Goal: Information Seeking & Learning: Learn about a topic

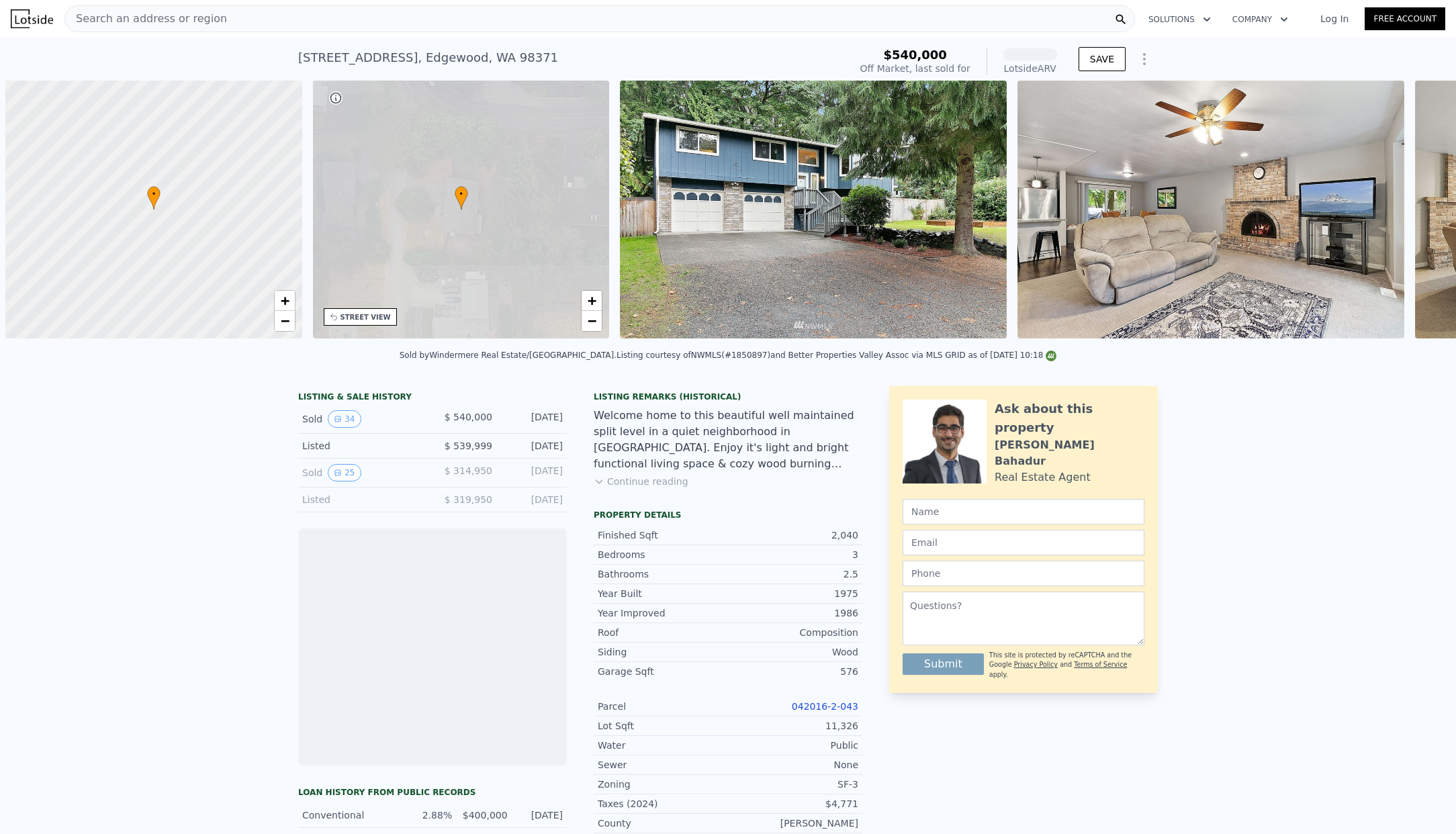
scroll to position [0, 5]
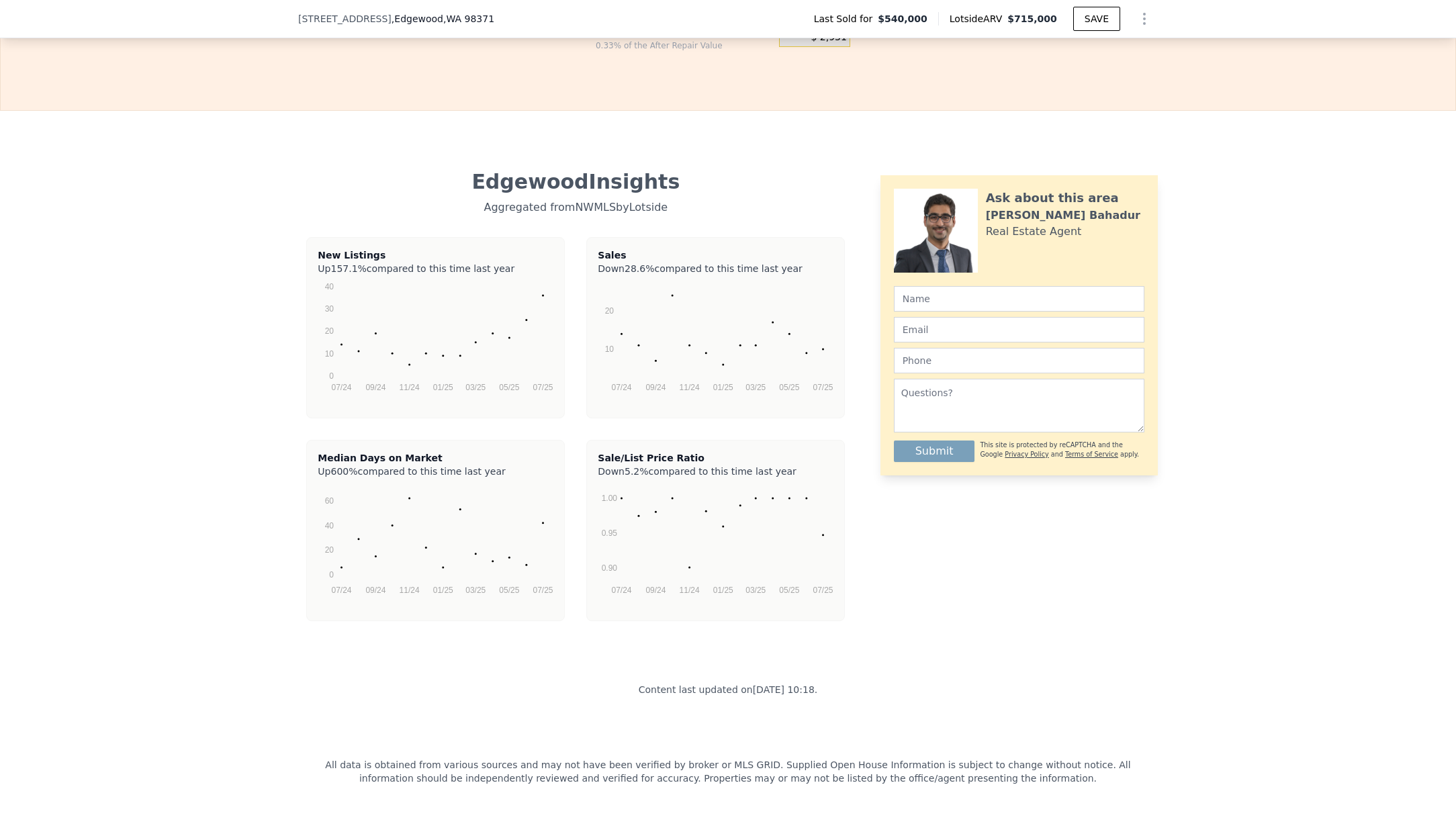
drag, startPoint x: 1231, startPoint y: 409, endPoint x: 1212, endPoint y: 542, distance: 134.4
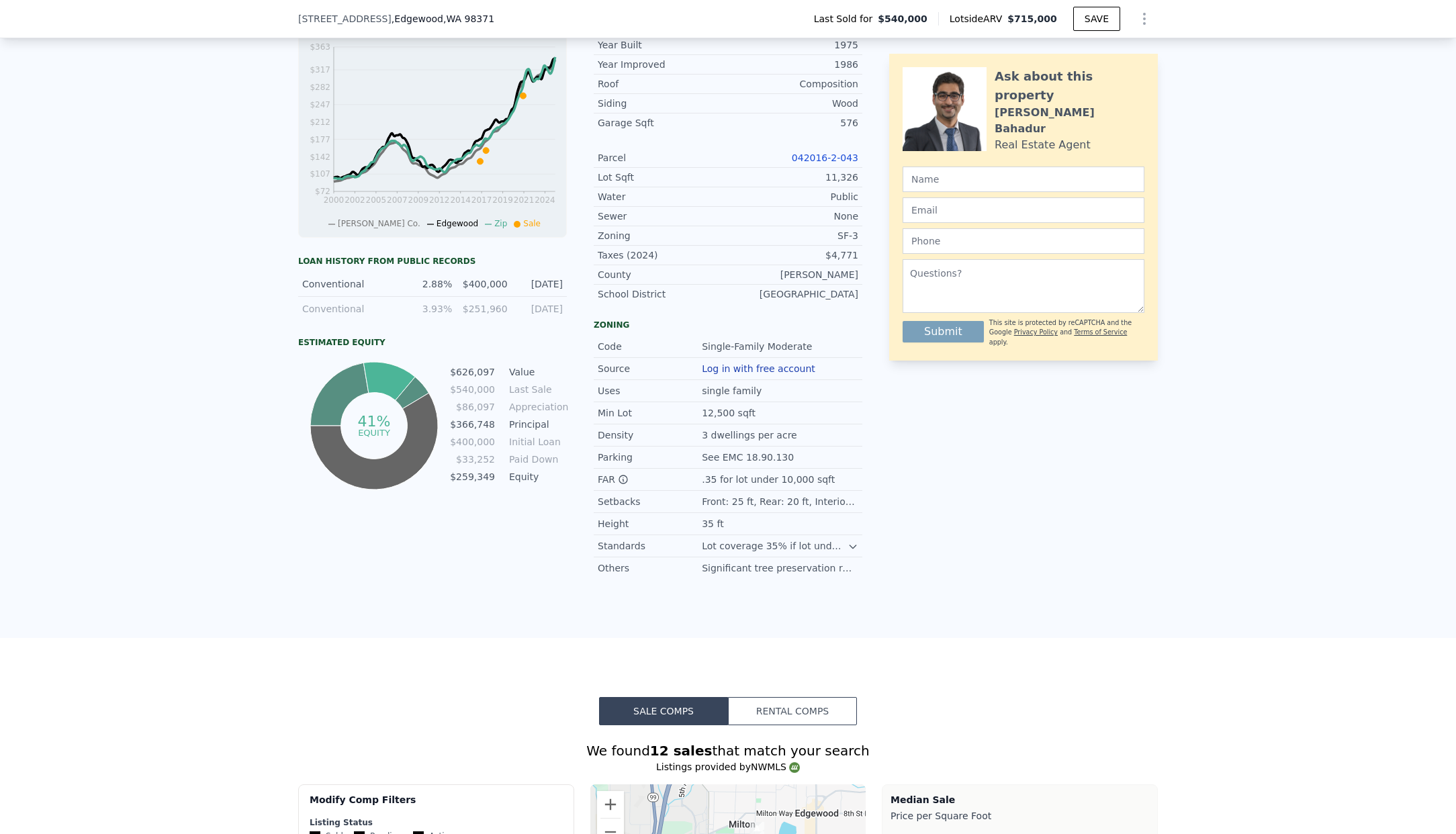
scroll to position [0, 0]
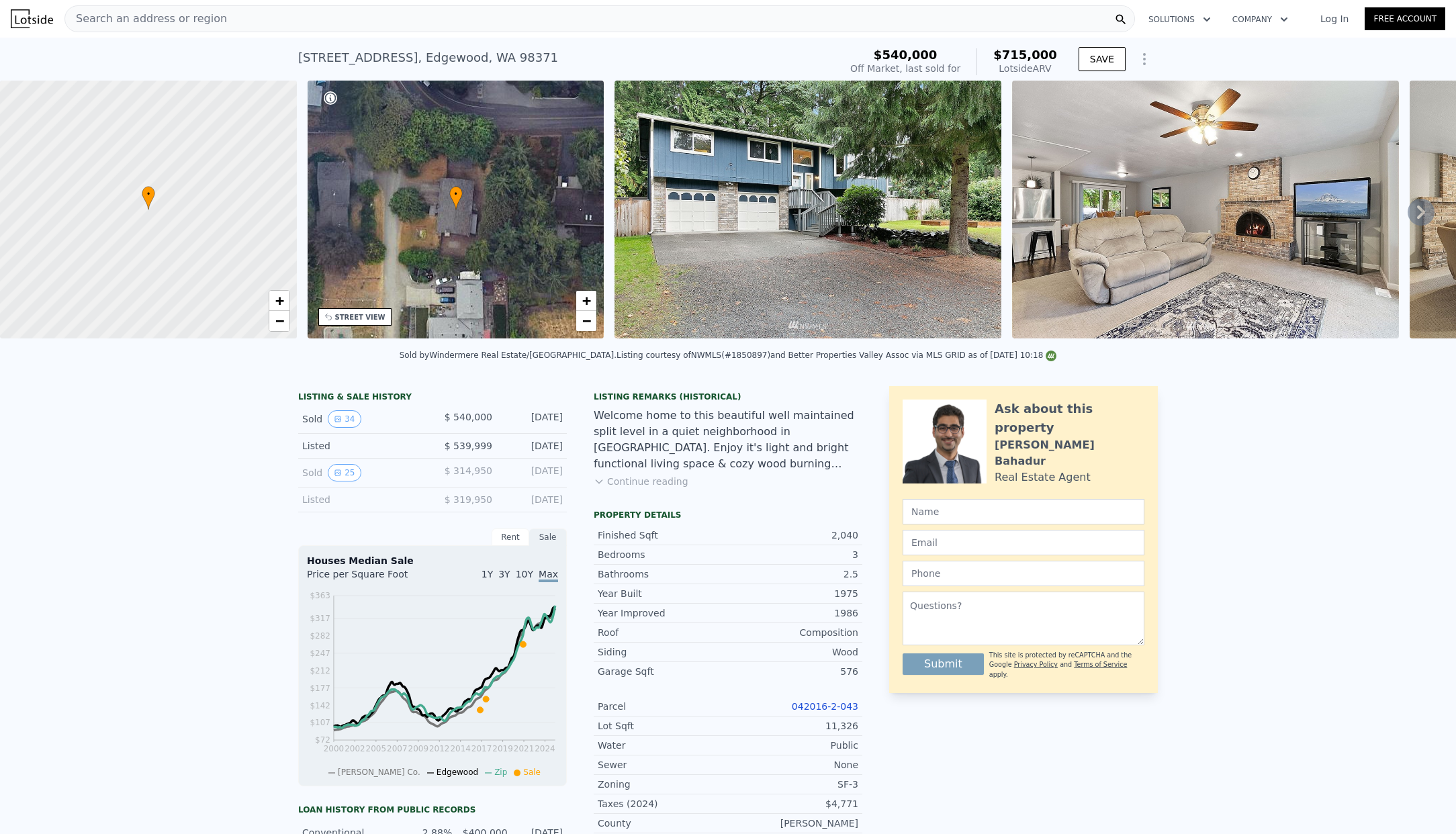
drag, startPoint x: 442, startPoint y: 342, endPoint x: 383, endPoint y: 103, distance: 246.2
click at [1417, 211] on icon at bounding box center [1421, 212] width 8 height 14
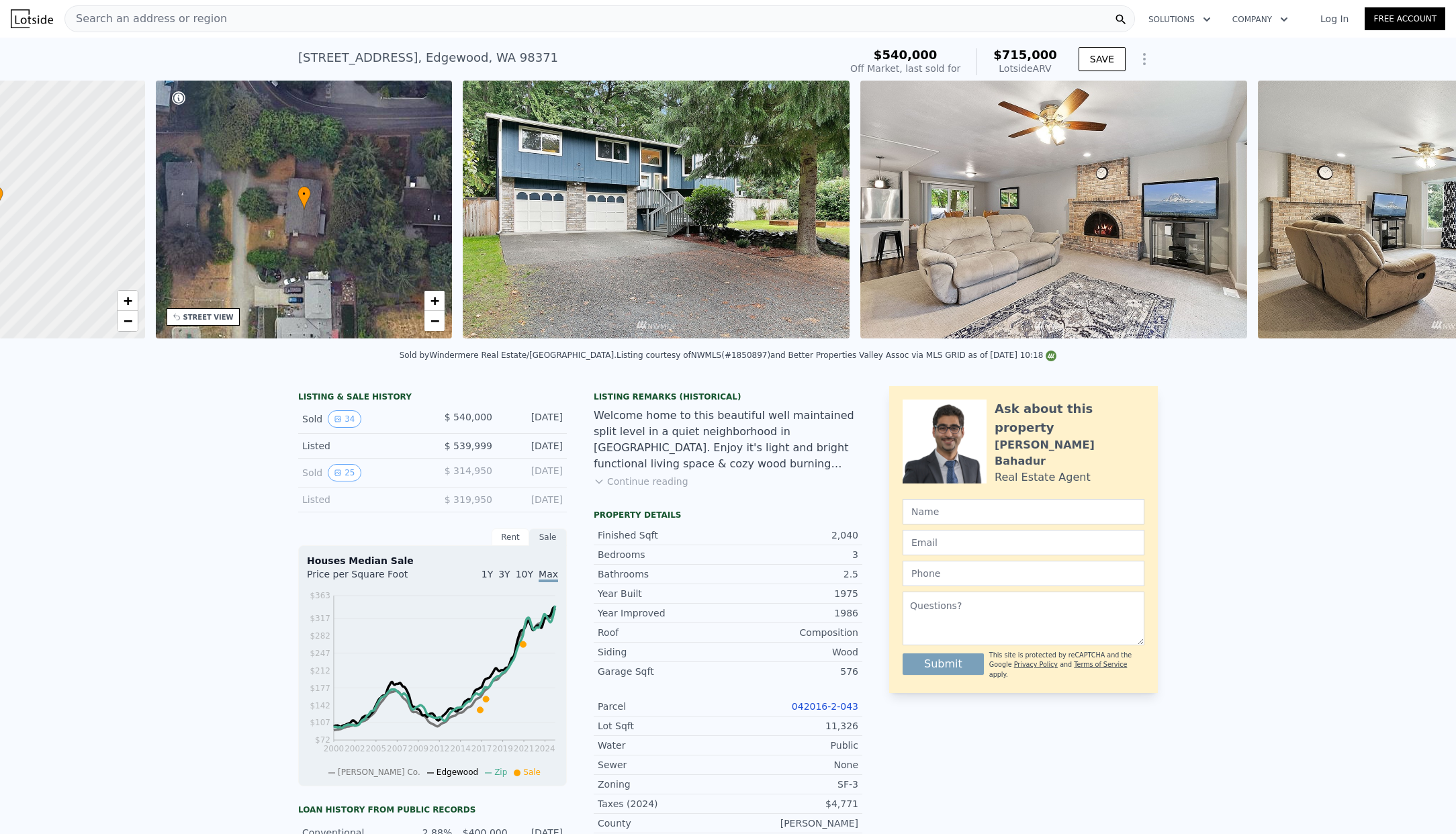
scroll to position [0, 313]
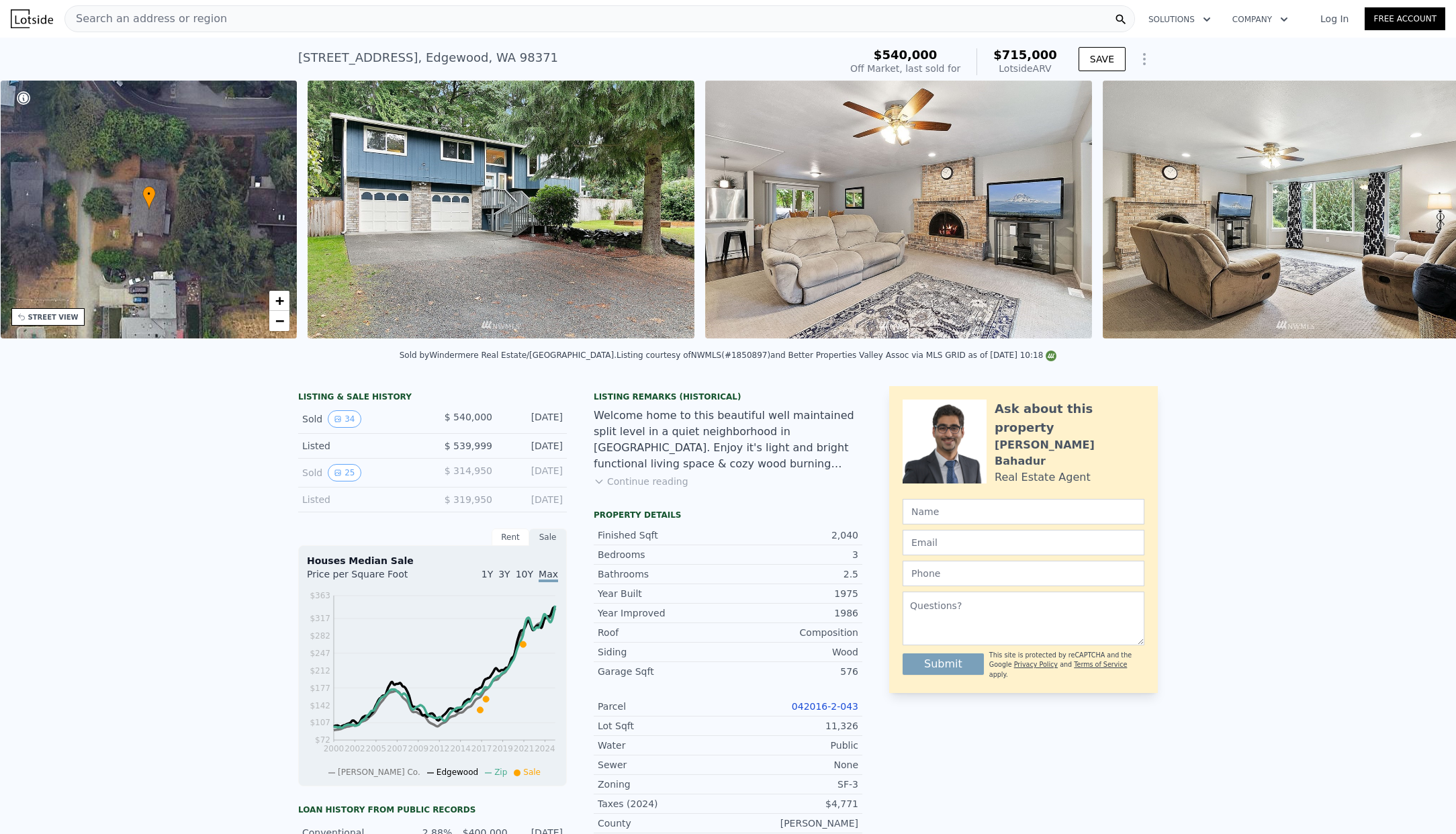
click at [1410, 211] on div "• + − • + − STREET VIEW Loading... SATELLITE VIEW" at bounding box center [728, 211] width 1456 height 263
click at [1407, 214] on icon at bounding box center [1420, 211] width 27 height 27
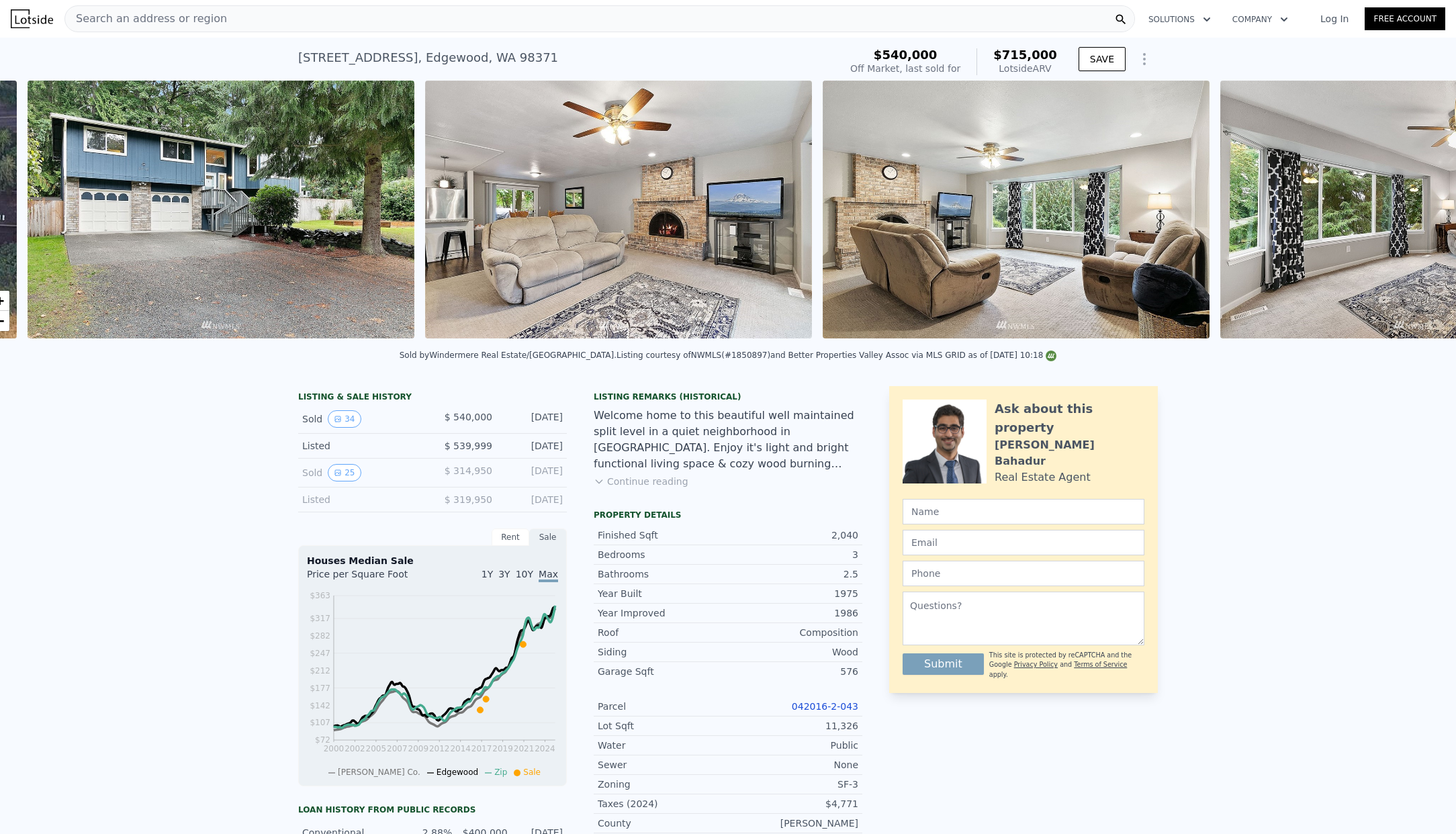
scroll to position [0, 614]
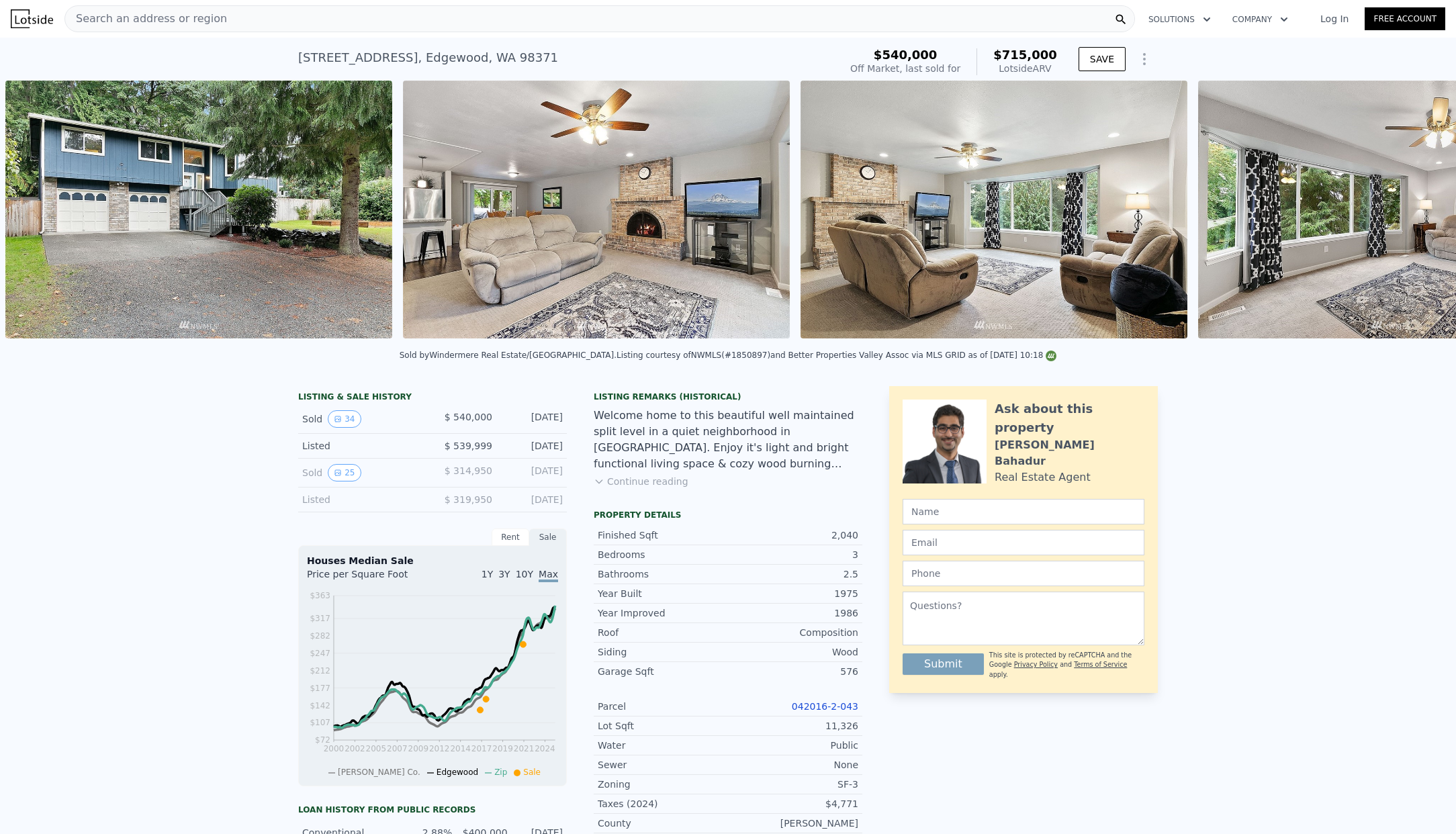
click at [1407, 214] on img at bounding box center [1391, 209] width 387 height 258
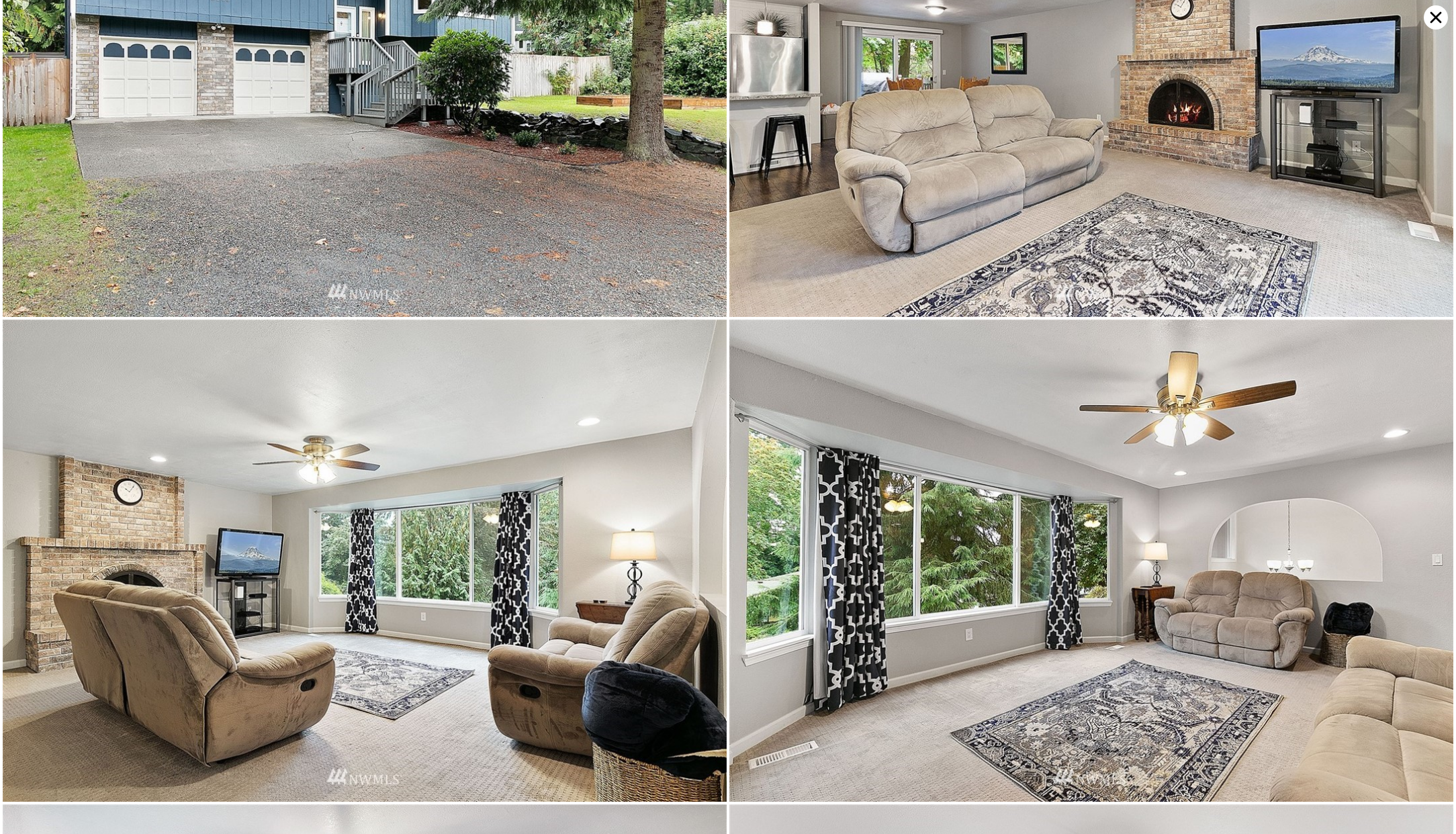
scroll to position [482, 0]
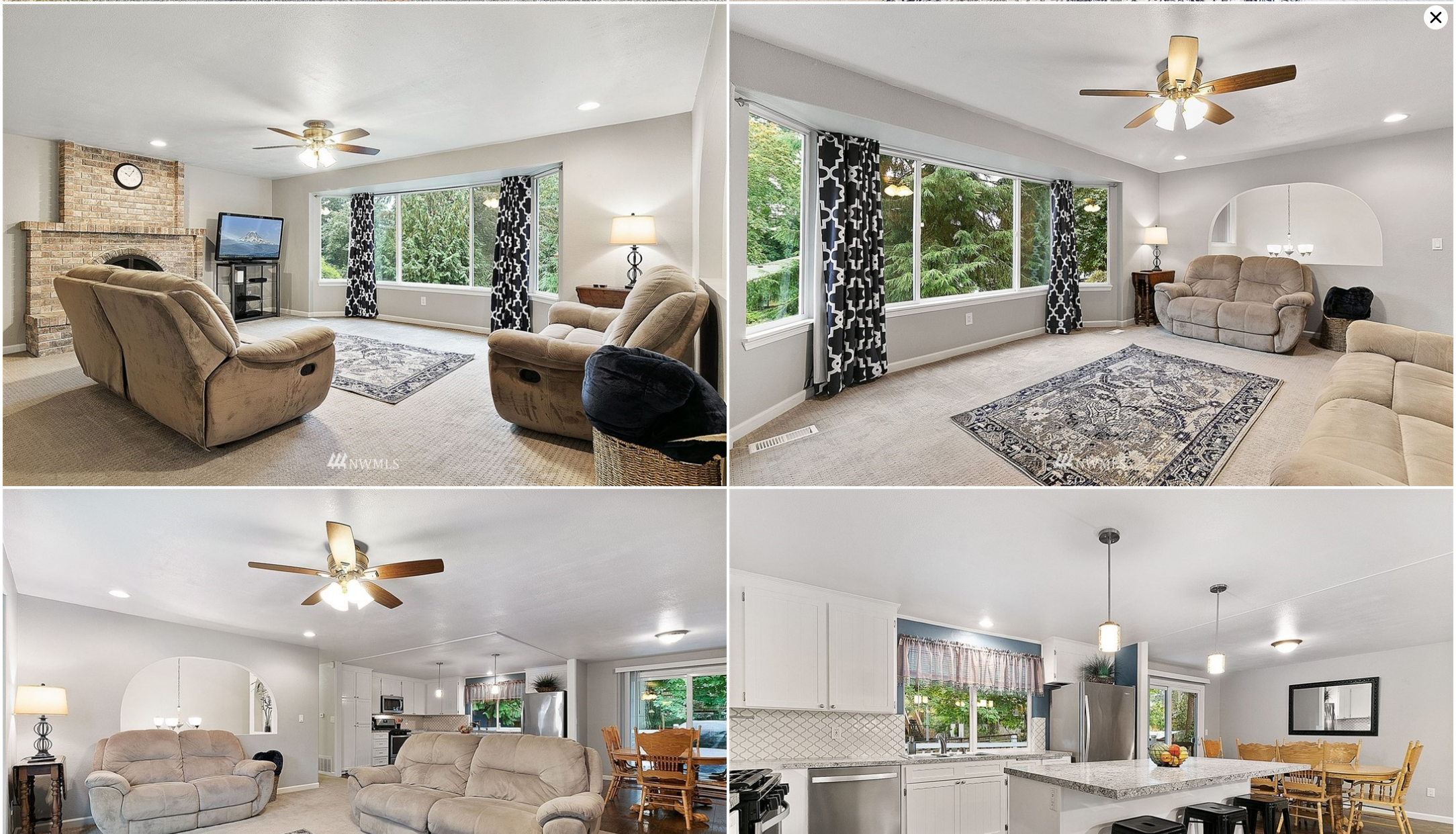
click at [1437, 19] on icon at bounding box center [1436, 18] width 12 height 12
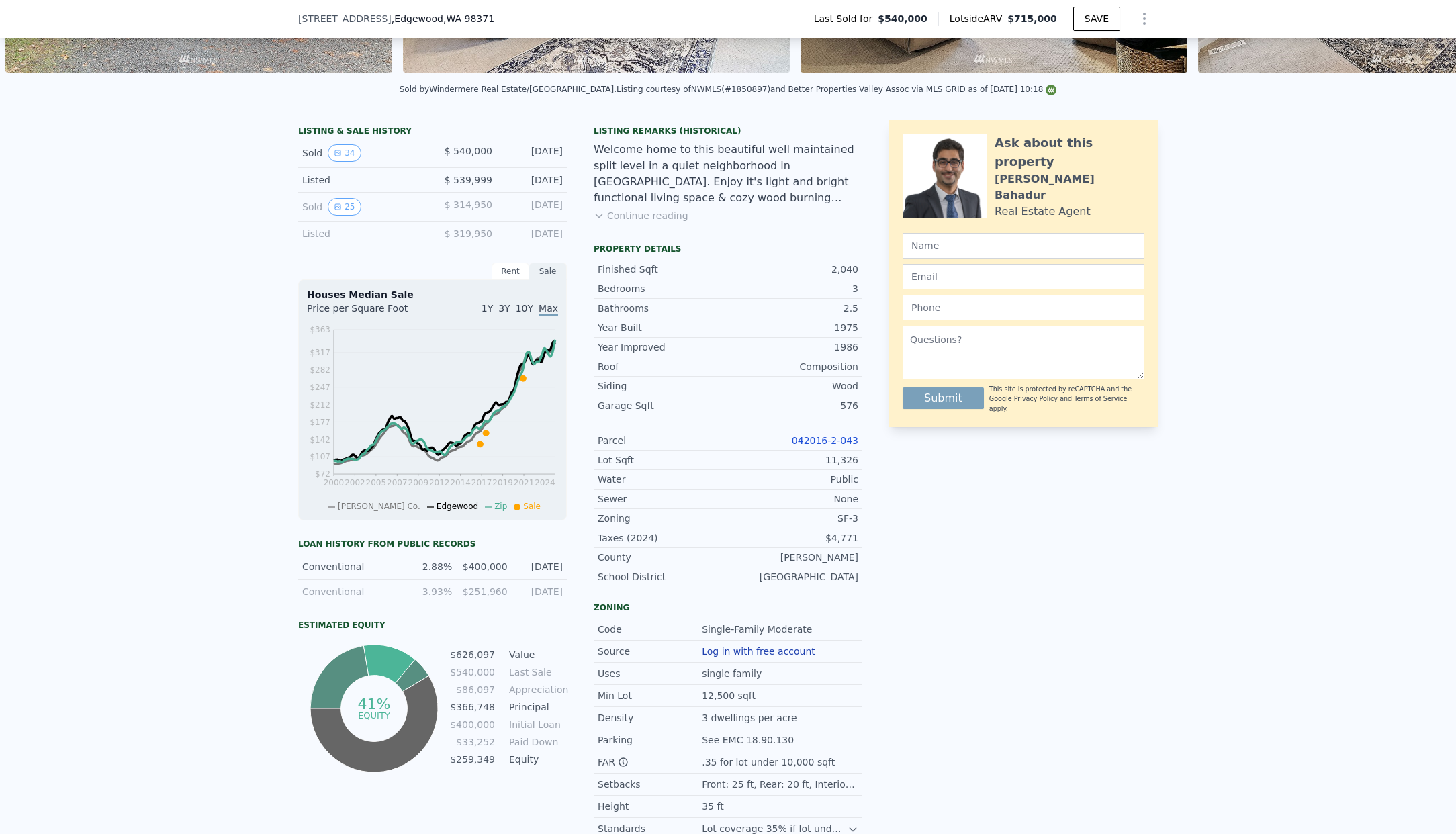
scroll to position [197, 0]
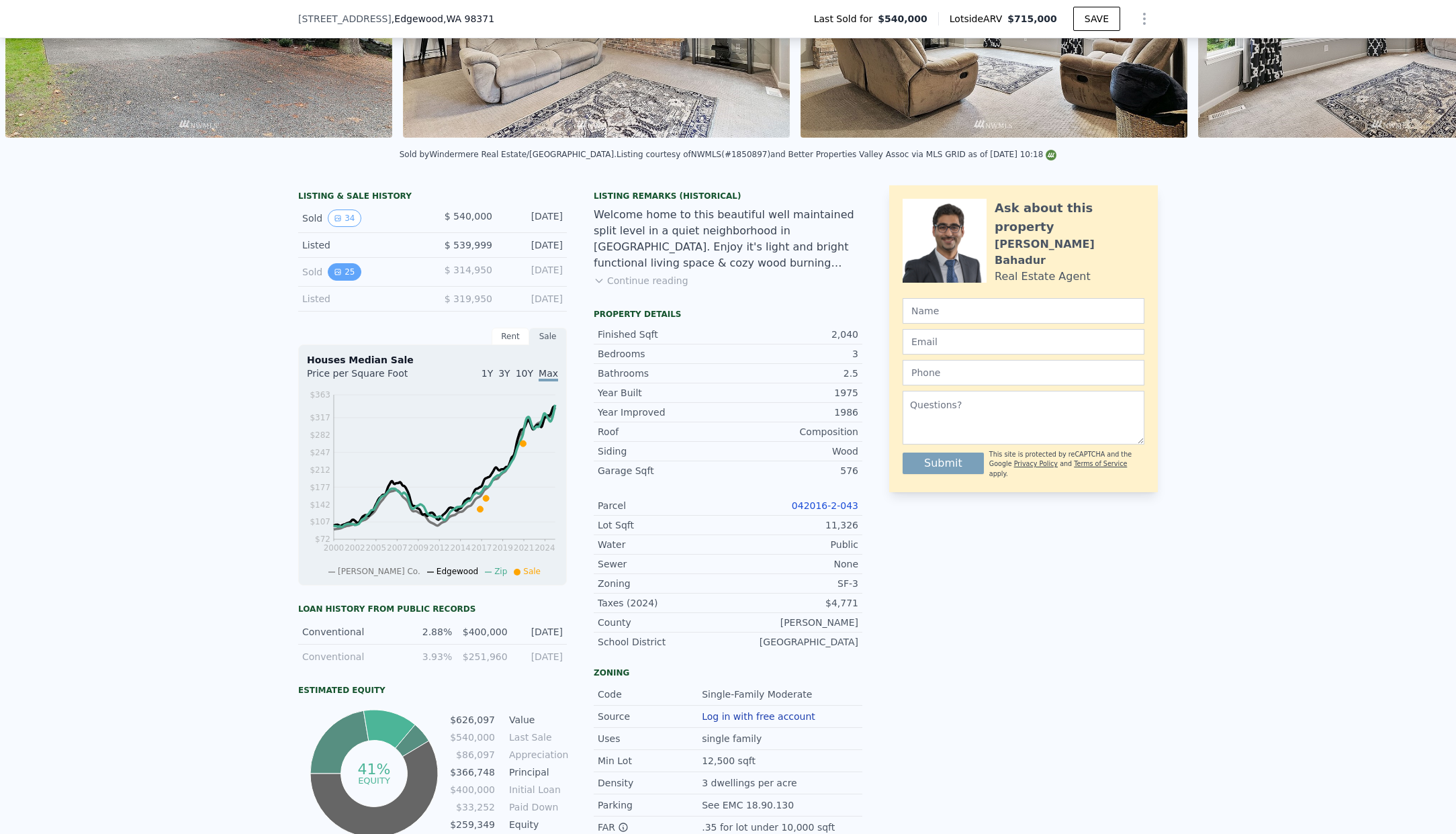
click at [333, 276] on icon "View historical data" at bounding box center [337, 272] width 8 height 8
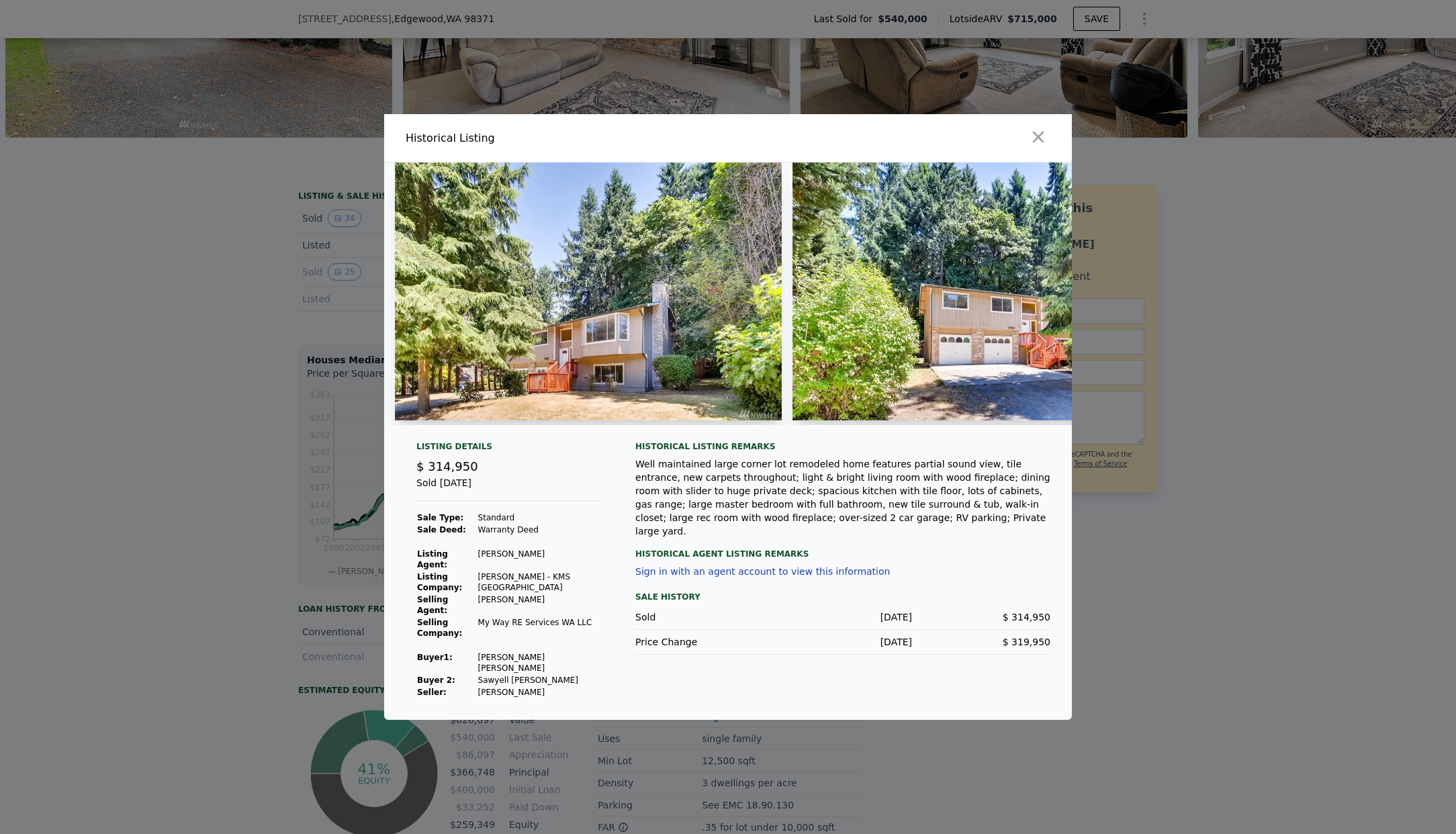
click at [712, 381] on img at bounding box center [589, 292] width 387 height 258
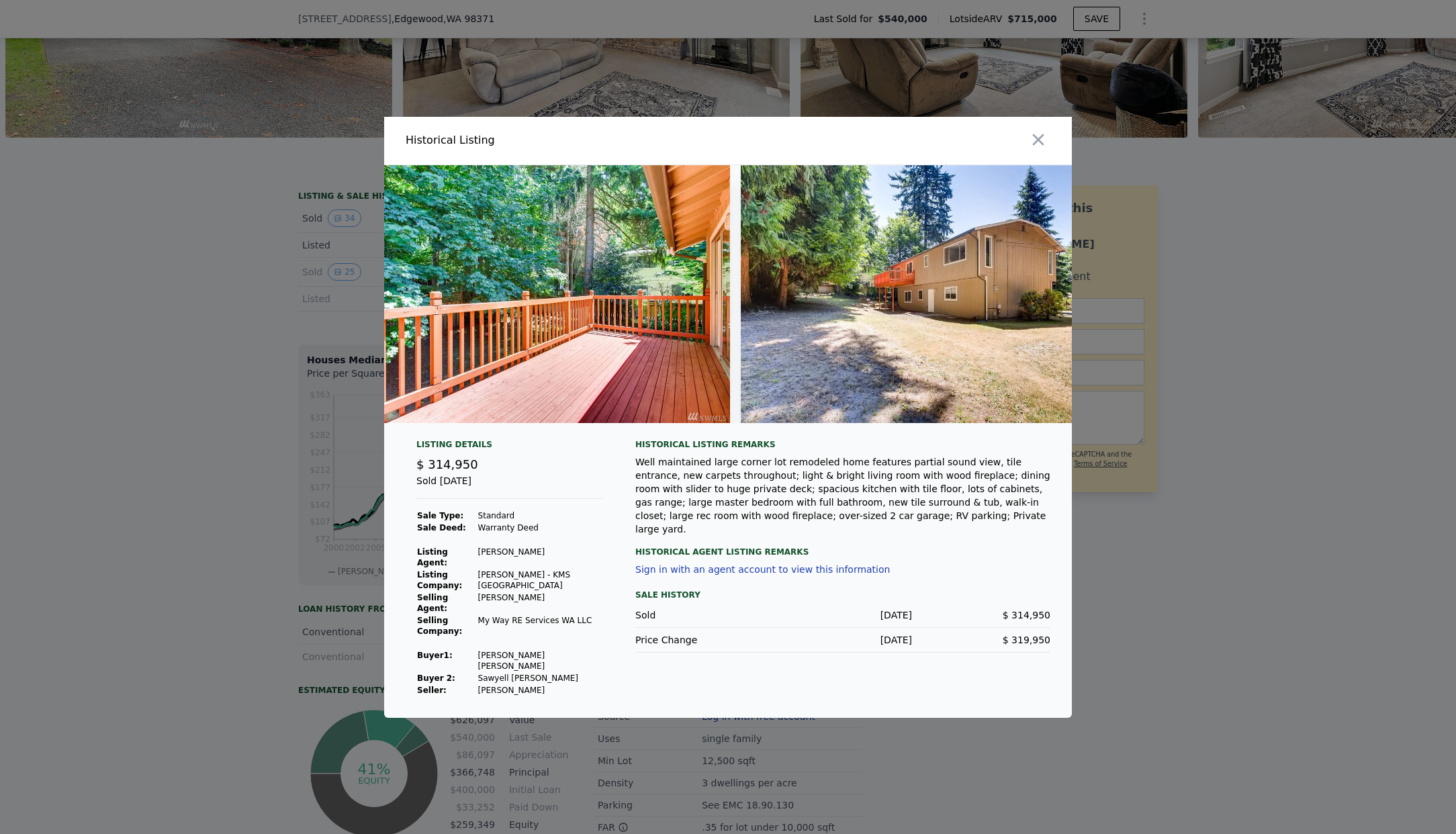
scroll to position [0, 9272]
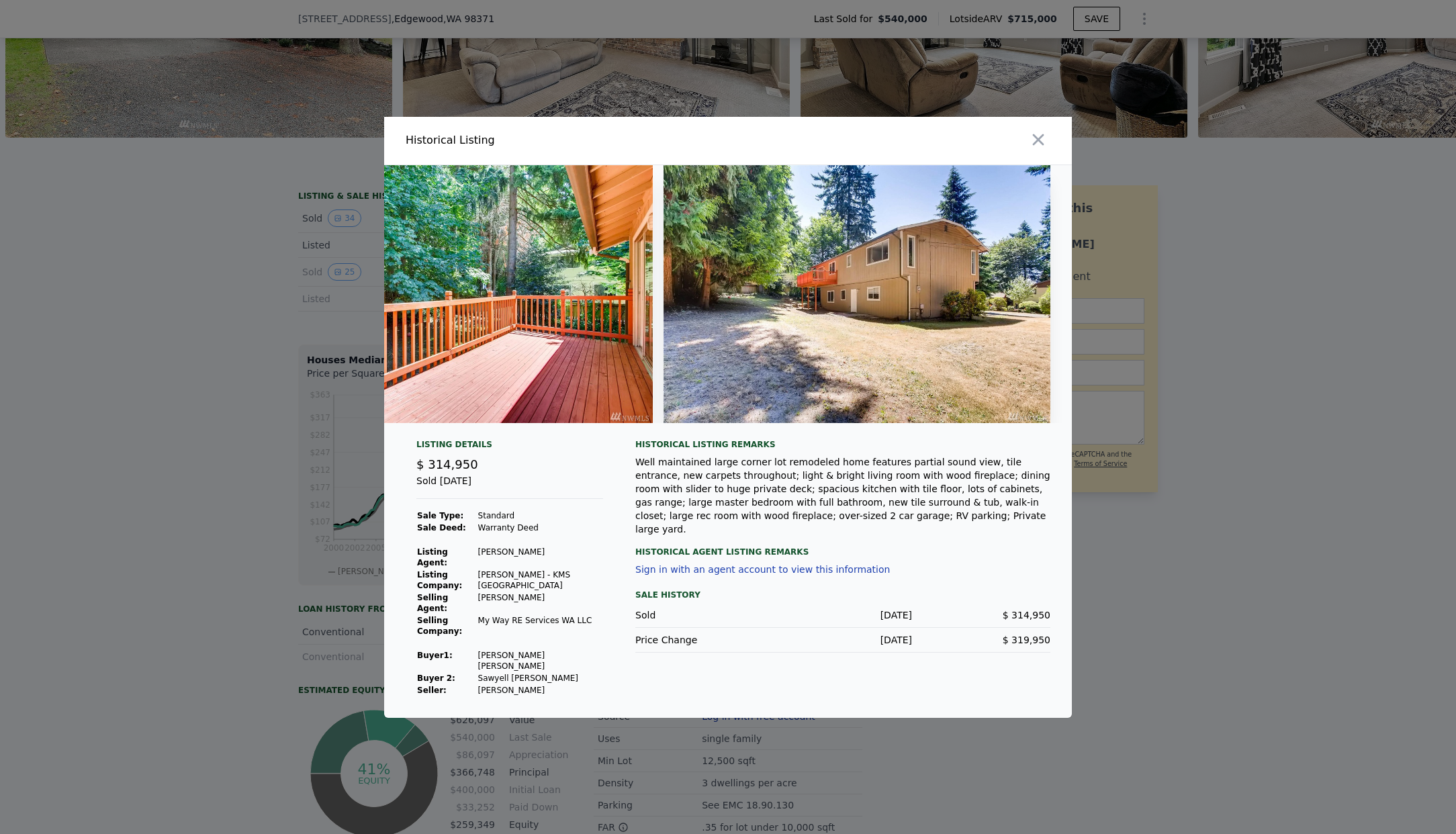
click at [707, 321] on img at bounding box center [857, 294] width 387 height 258
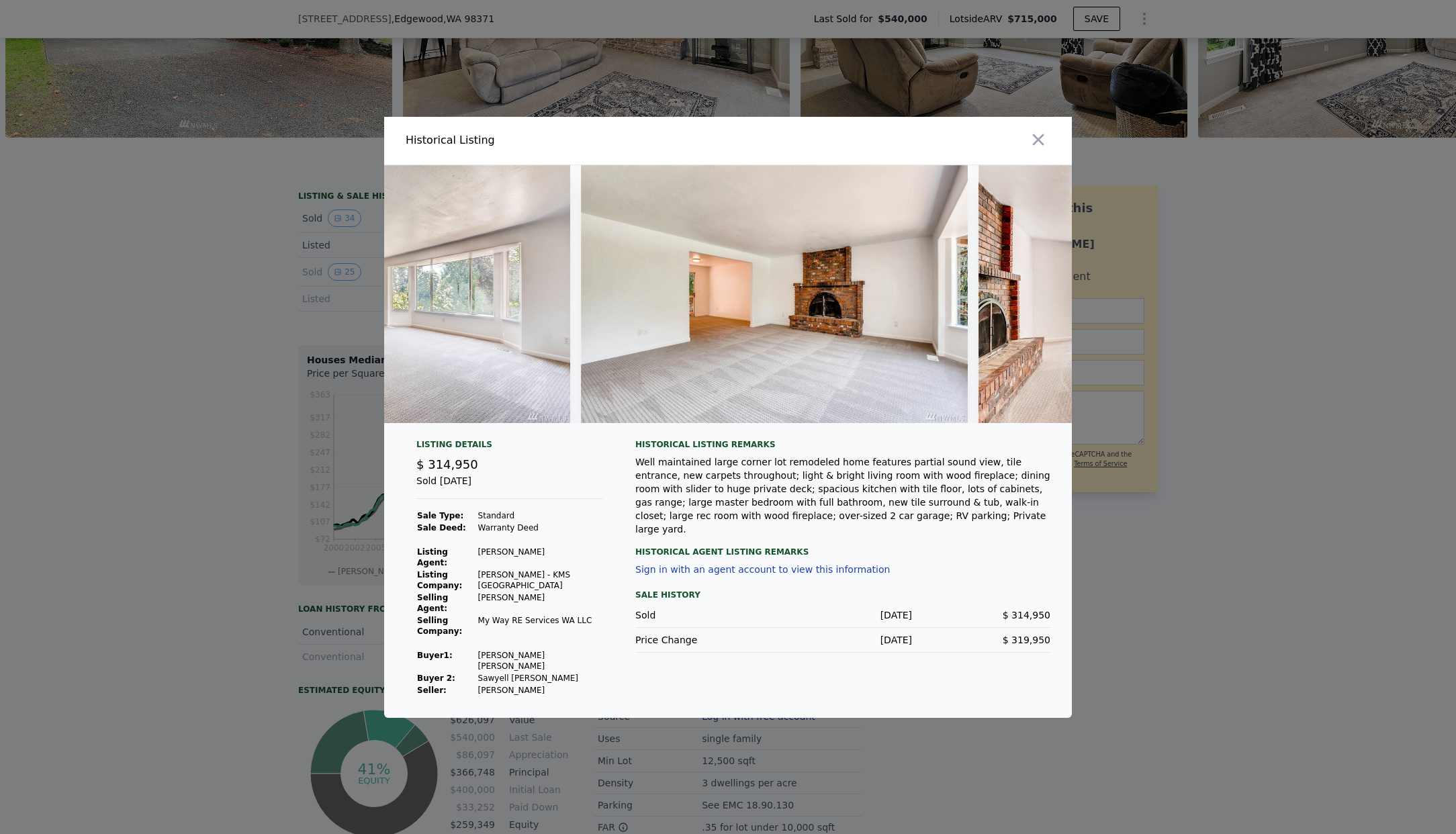
scroll to position [0, 228]
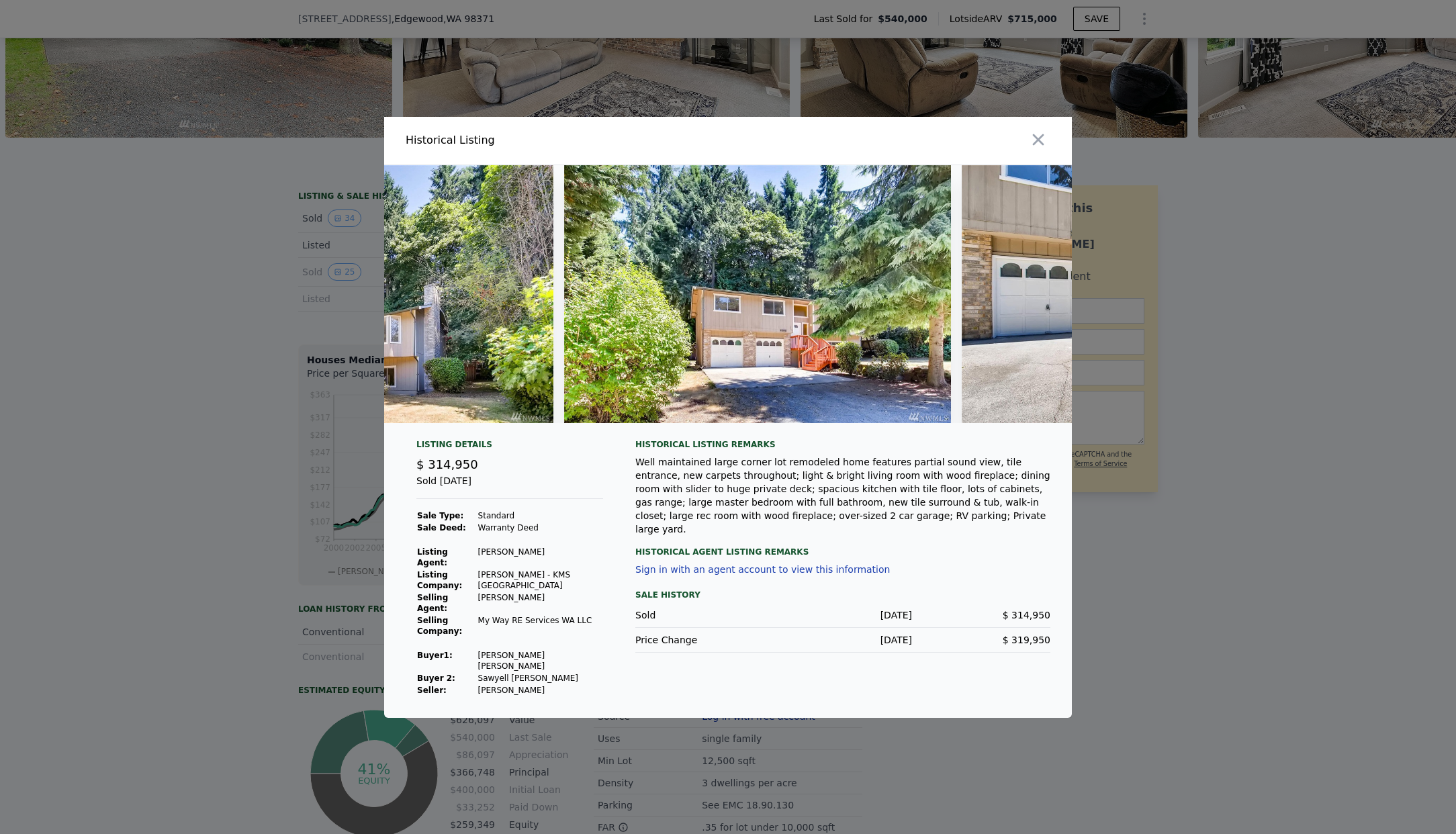
click at [375, 245] on div at bounding box center [728, 417] width 1456 height 834
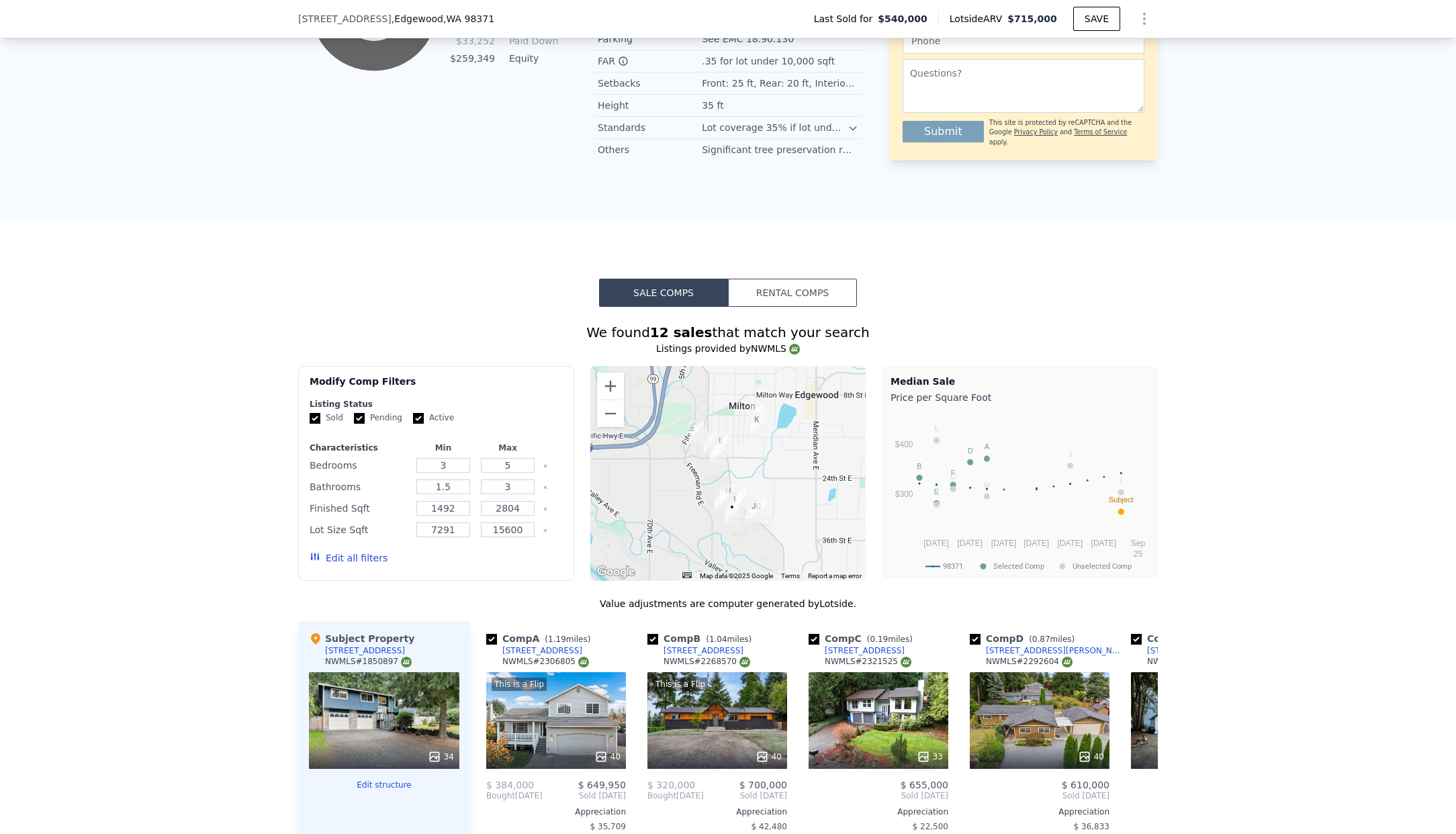
scroll to position [1360, 0]
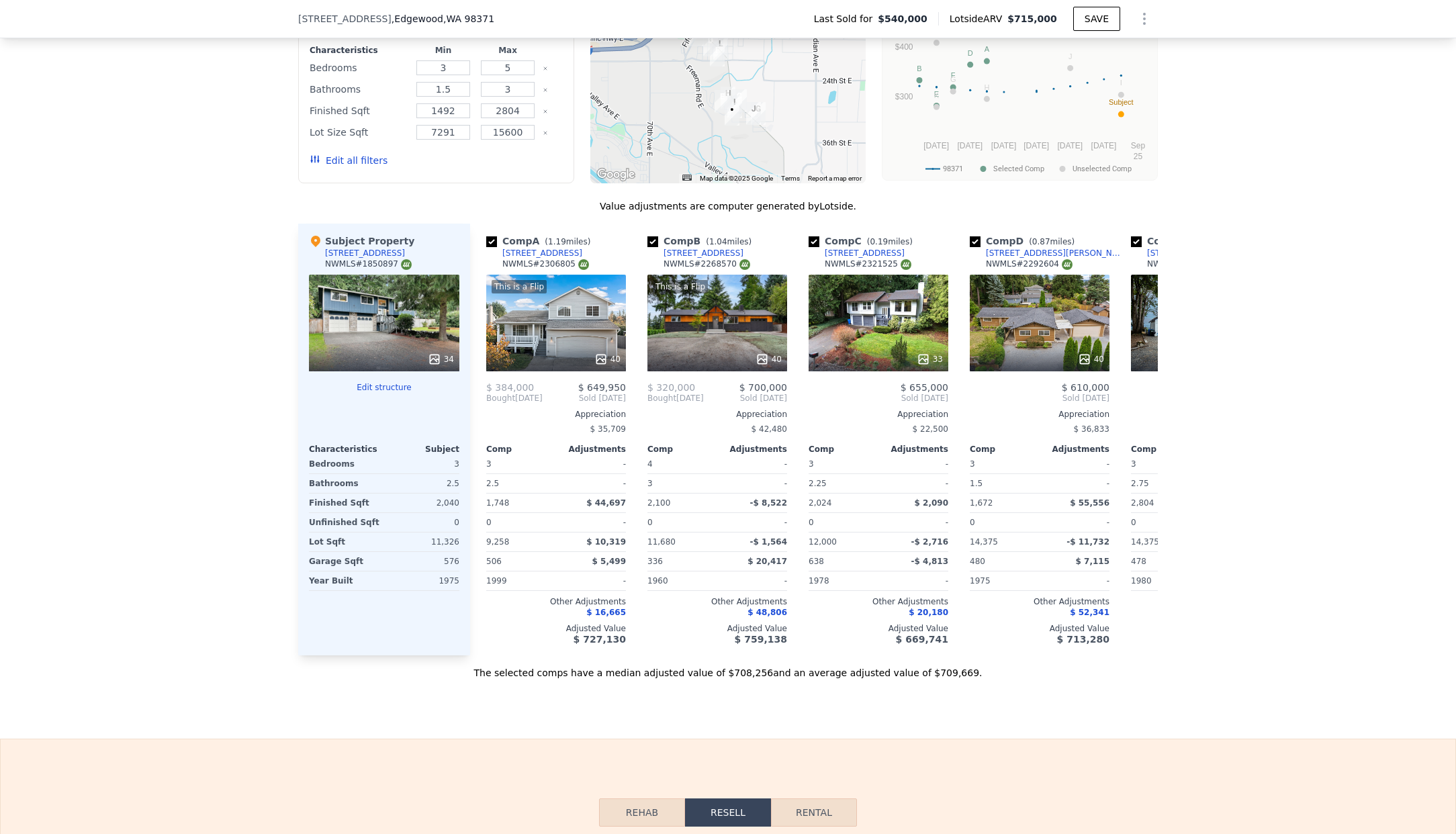
drag, startPoint x: 170, startPoint y: 479, endPoint x: 199, endPoint y: 629, distance: 152.8
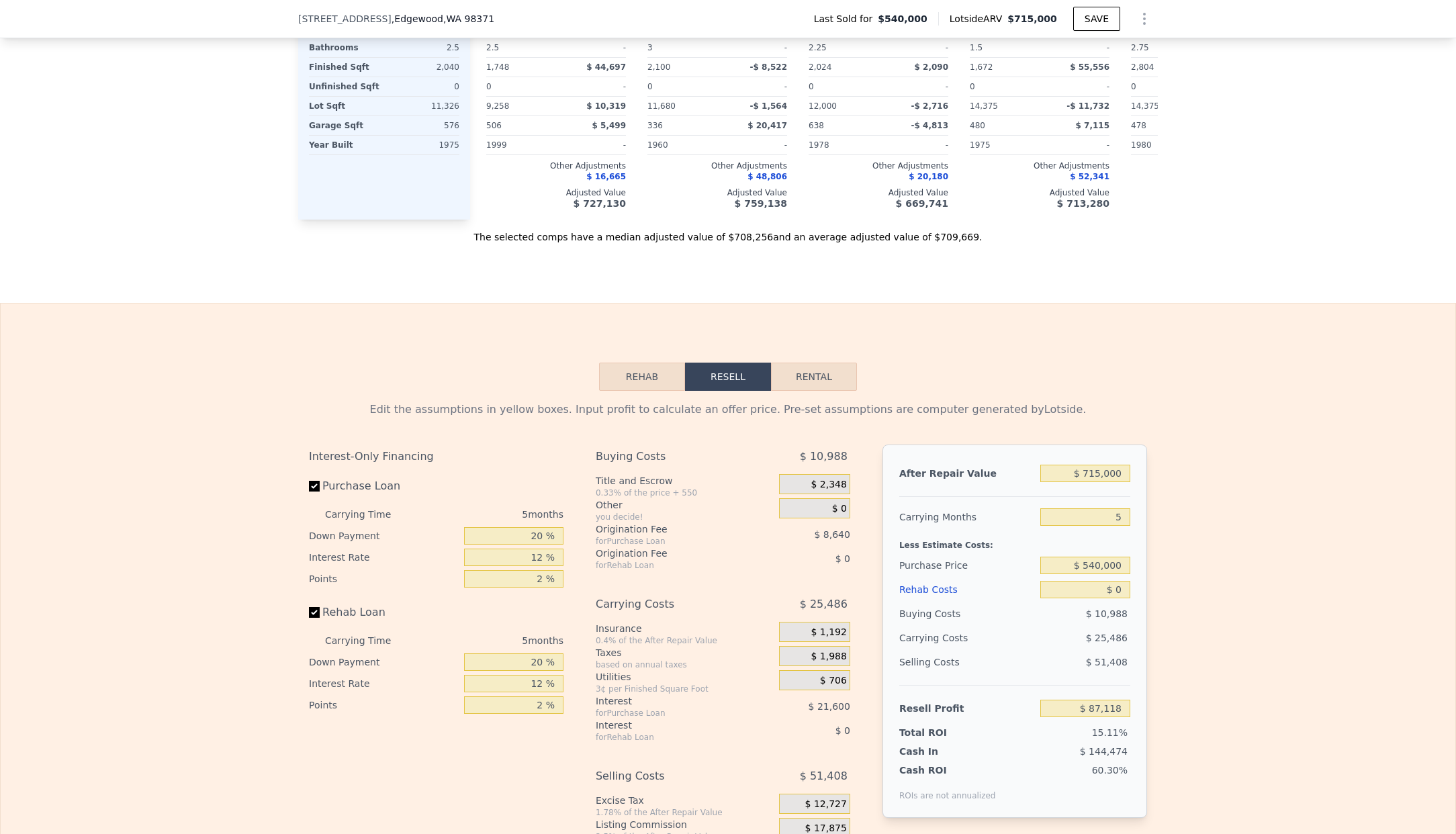
scroll to position [1965, 0]
